Goal: Check status: Check status

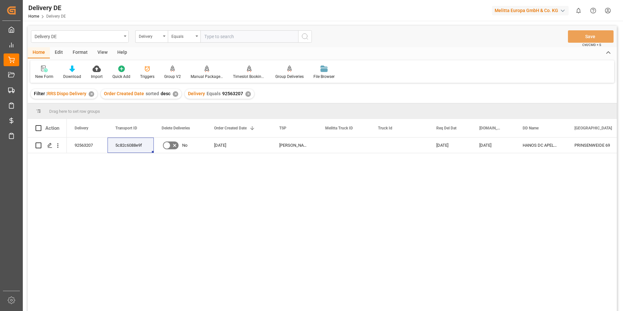
click at [245, 94] on div "✕" at bounding box center [248, 94] width 6 height 6
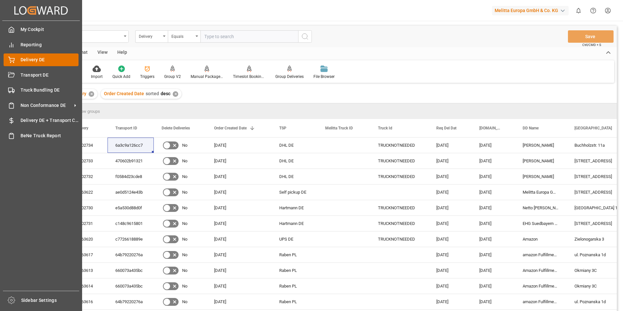
click at [30, 60] on span "Delivery DE" at bounding box center [50, 59] width 58 height 7
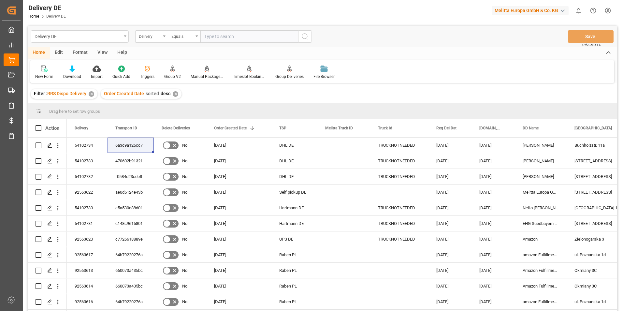
click at [217, 35] on input "text" at bounding box center [249, 36] width 98 height 12
type input "92563634"
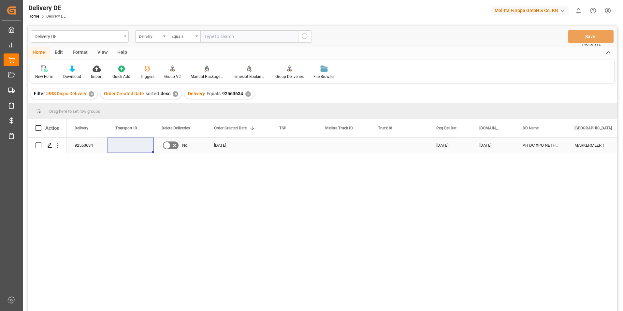
click at [37, 144] on input "Press Space to toggle row selection (unchecked)" at bounding box center [39, 145] width 6 height 6
checkbox input "true"
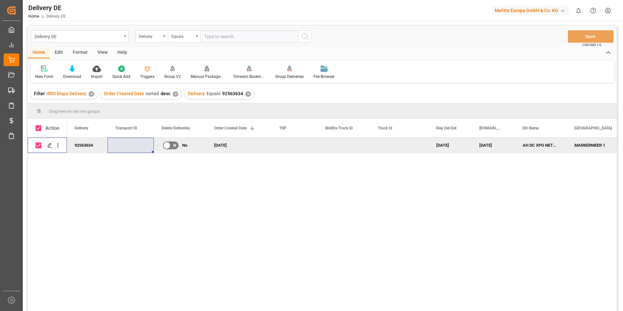
click at [205, 71] on icon at bounding box center [207, 69] width 5 height 6
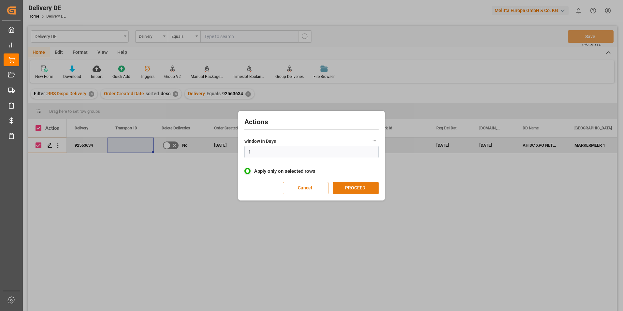
click at [353, 186] on button "PROCEED" at bounding box center [356, 188] width 46 height 12
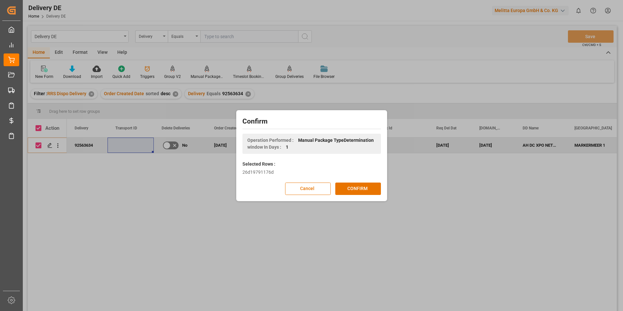
click at [353, 186] on button "CONFIRM" at bounding box center [358, 189] width 46 height 12
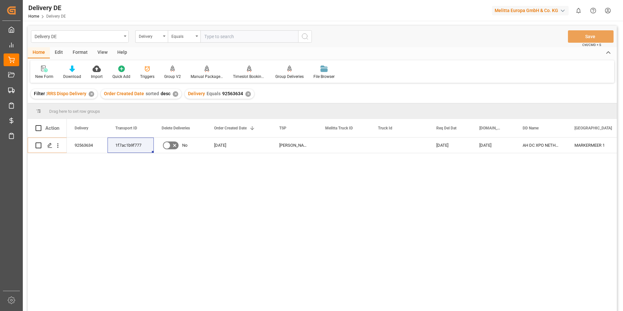
click at [247, 93] on div "✕" at bounding box center [248, 94] width 6 height 6
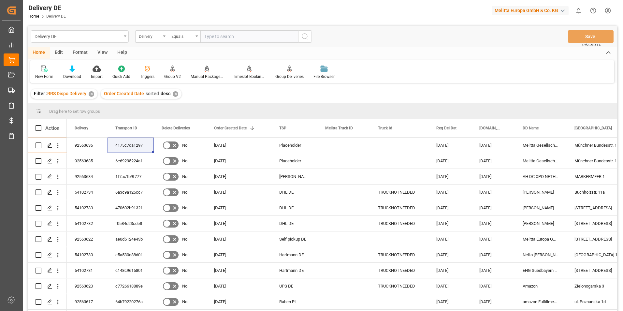
click at [235, 37] on input "text" at bounding box center [249, 36] width 98 height 12
type input "92563637"
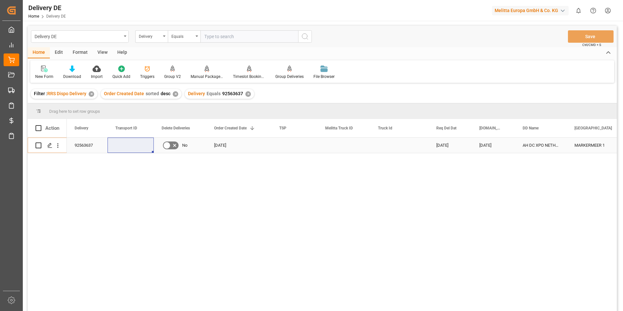
click at [40, 144] on input "Press Space to toggle row selection (unchecked)" at bounding box center [39, 145] width 6 height 6
checkbox input "true"
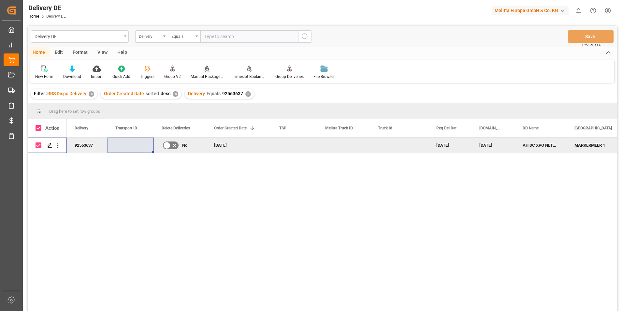
click at [211, 74] on div "Manual Package TypeDetermination" at bounding box center [207, 77] width 33 height 6
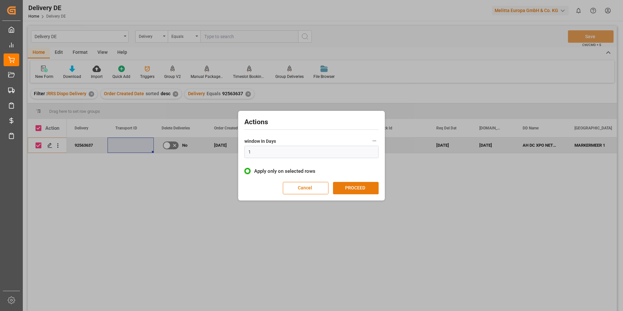
click at [368, 186] on button "PROCEED" at bounding box center [356, 188] width 46 height 12
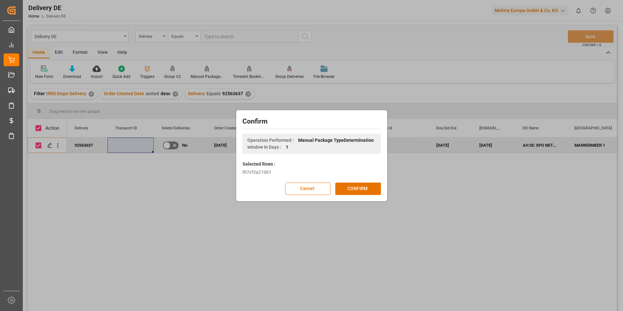
click at [368, 186] on button "CONFIRM" at bounding box center [358, 189] width 46 height 12
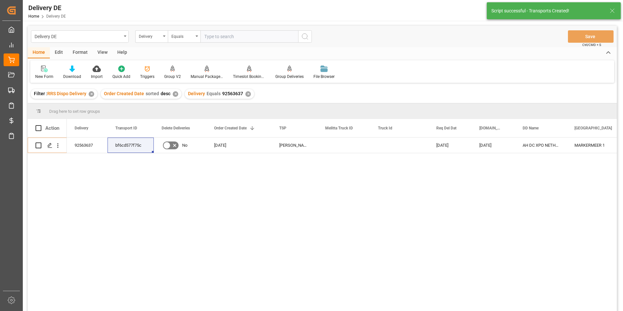
click at [246, 93] on div "✕" at bounding box center [248, 94] width 6 height 6
